Goal: Task Accomplishment & Management: Use online tool/utility

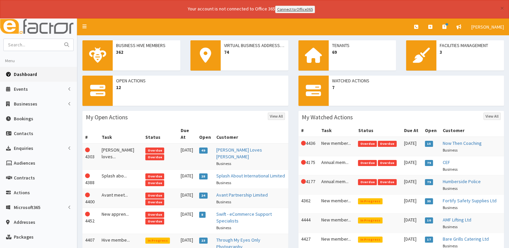
click at [12, 73] on icon at bounding box center [9, 74] width 7 height 5
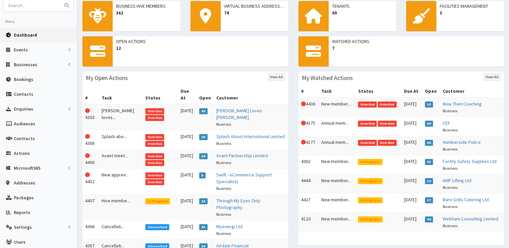
scroll to position [29, 0]
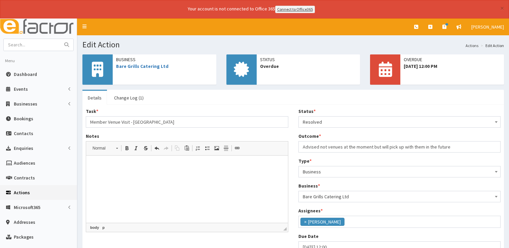
select select "3"
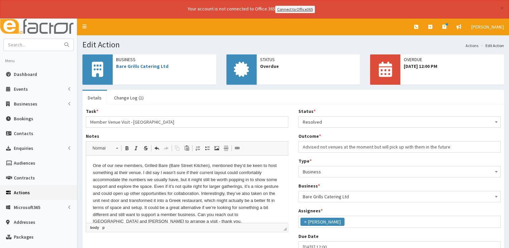
scroll to position [48, 0]
drag, startPoint x: 453, startPoint y: 145, endPoint x: 289, endPoint y: 142, distance: 164.3
click at [289, 142] on div "Task * Member Venue Visit - Bare St Kitchen Notes Rich Text Editor, notes Edito…" at bounding box center [293, 183] width 425 height 150
type input "Emailed to say not booking venues for this year but can come and have a look ar…"
click at [24, 70] on link "Dashboard" at bounding box center [38, 74] width 77 height 15
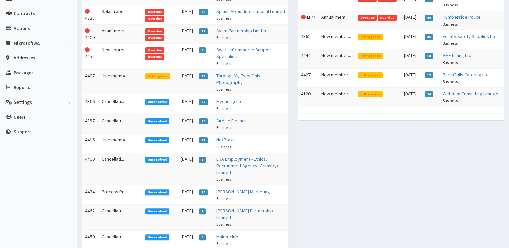
scroll to position [167, 0]
